Goal: Information Seeking & Learning: Find specific fact

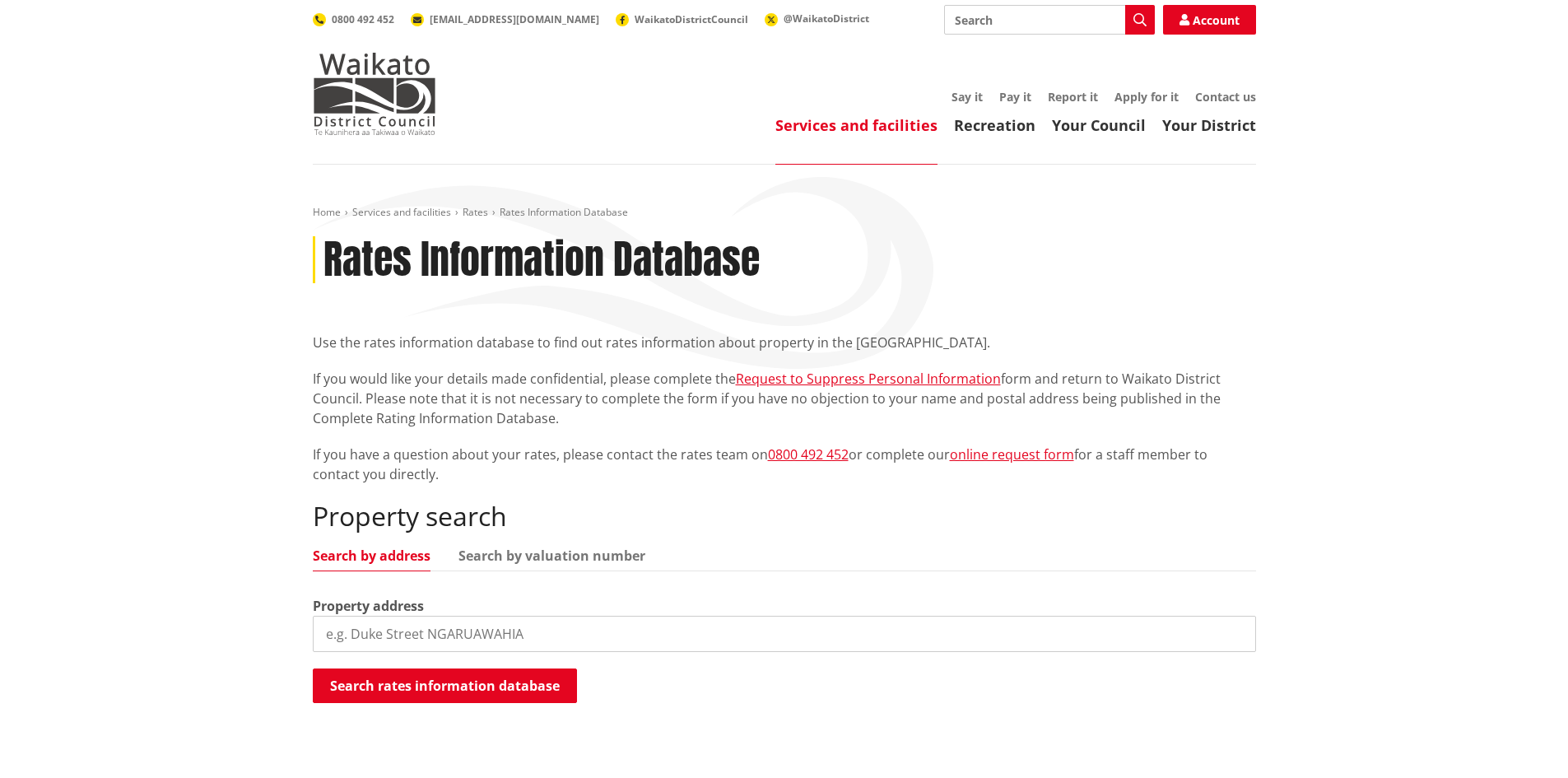
click at [445, 629] on input "search" at bounding box center [784, 633] width 943 height 36
type input "4"
type input "[STREET_ADDRESS]"
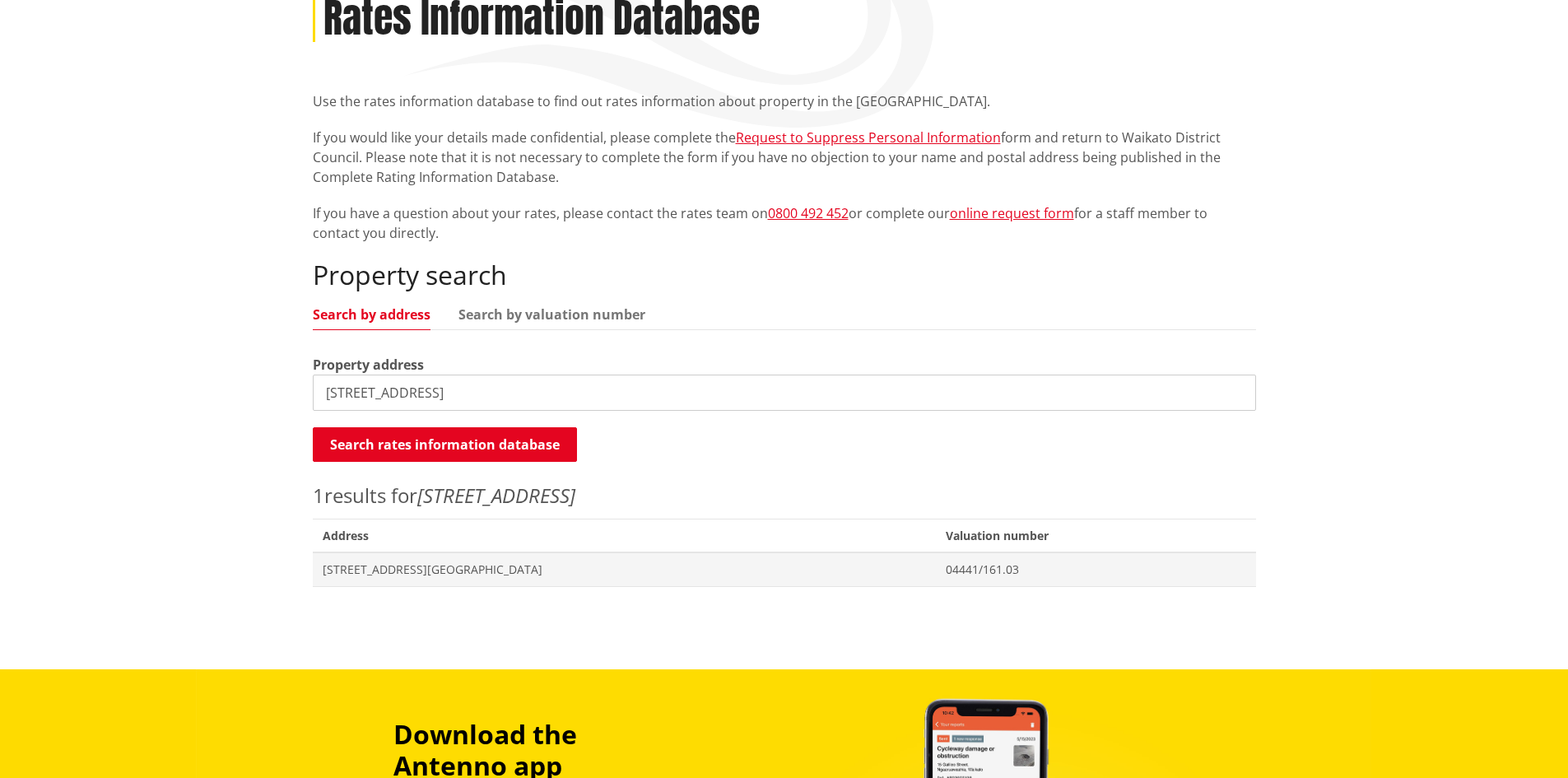
scroll to position [411, 0]
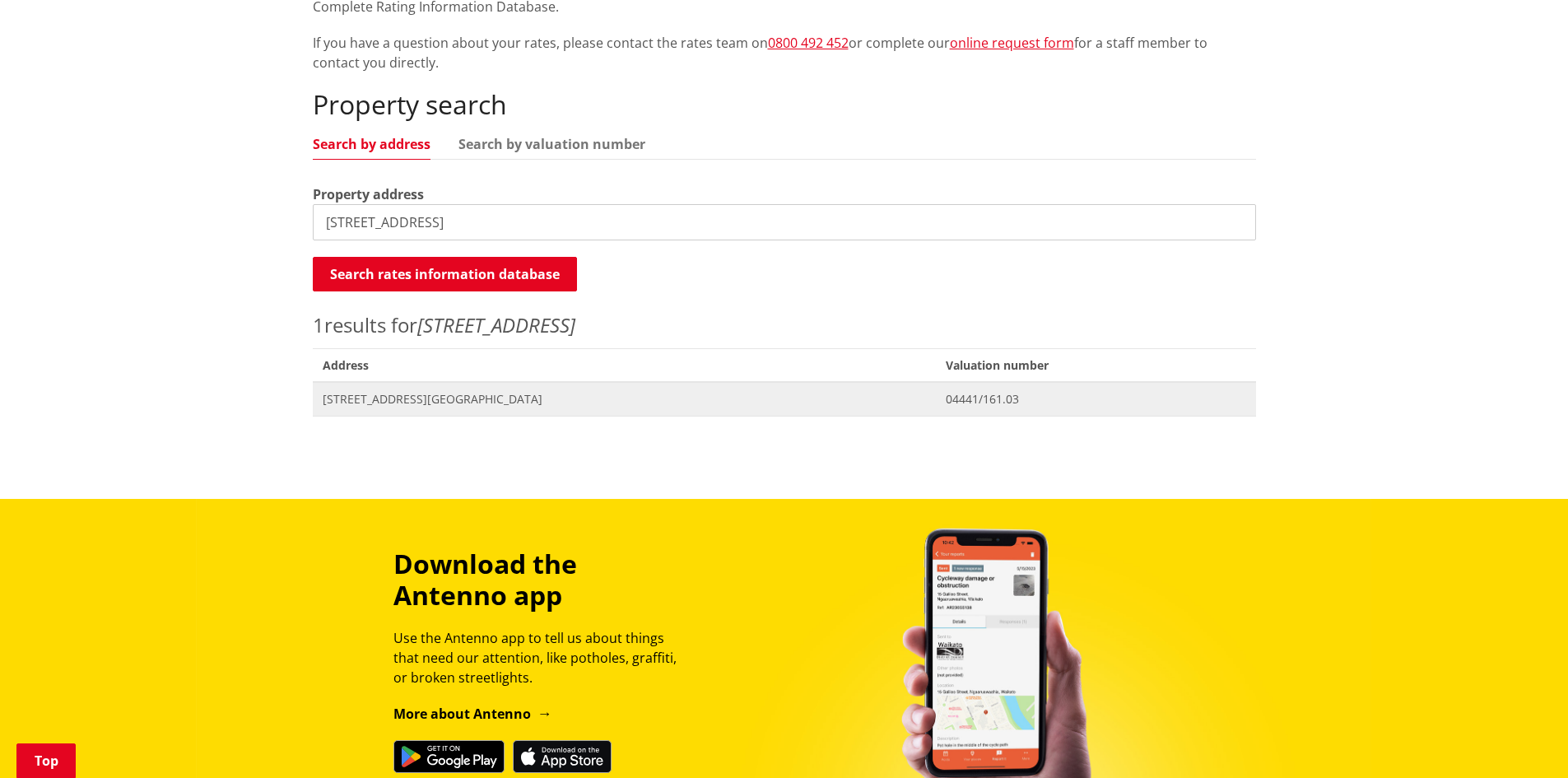
click at [406, 401] on span "[STREET_ADDRESS][GEOGRAPHIC_DATA]" at bounding box center [624, 399] width 604 height 17
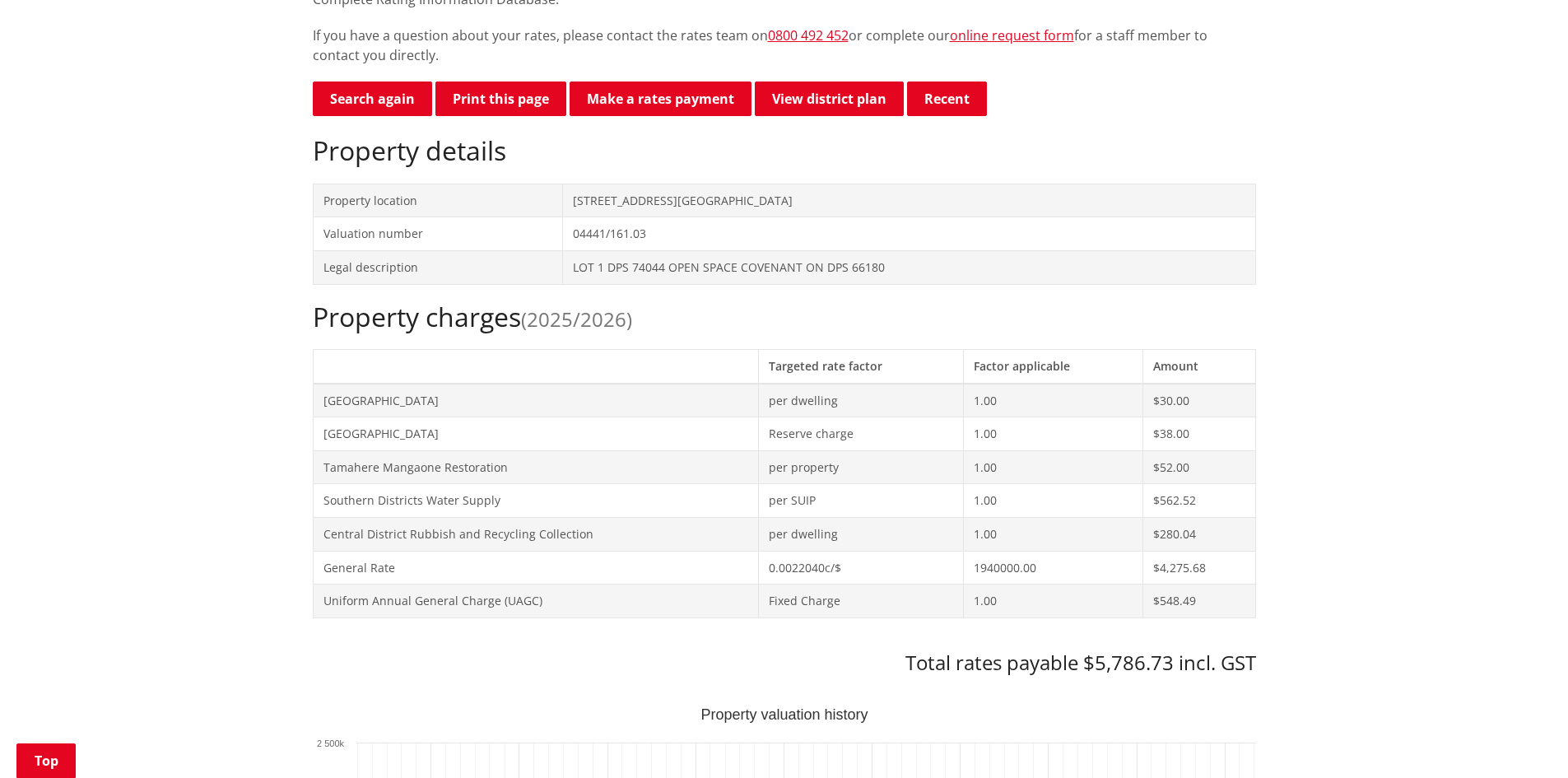
scroll to position [576, 0]
